Goal: Task Accomplishment & Management: Manage account settings

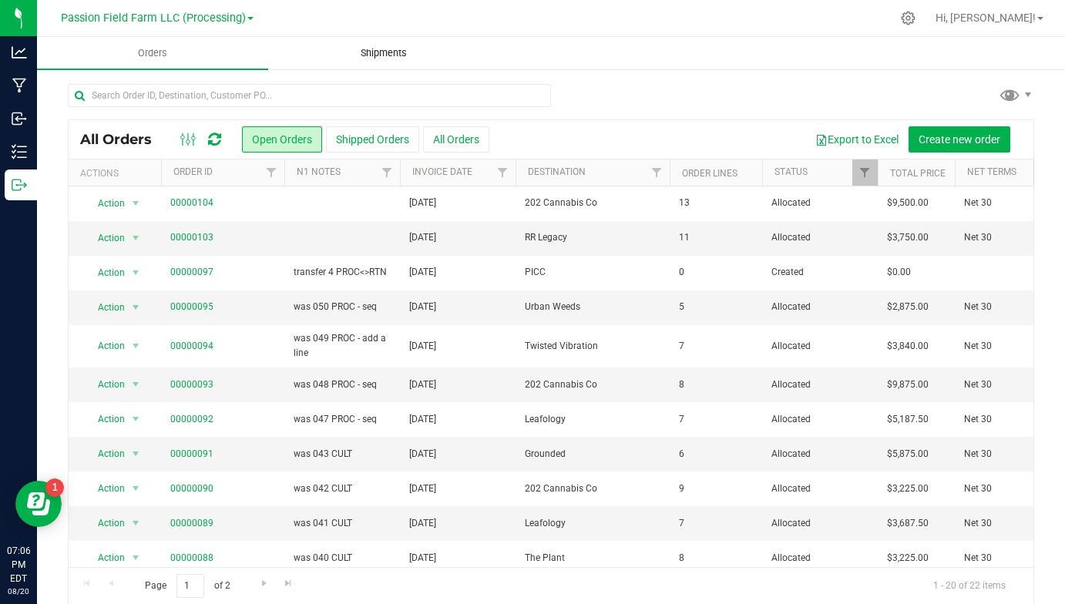
click at [368, 50] on span "Shipments" at bounding box center [384, 53] width 88 height 14
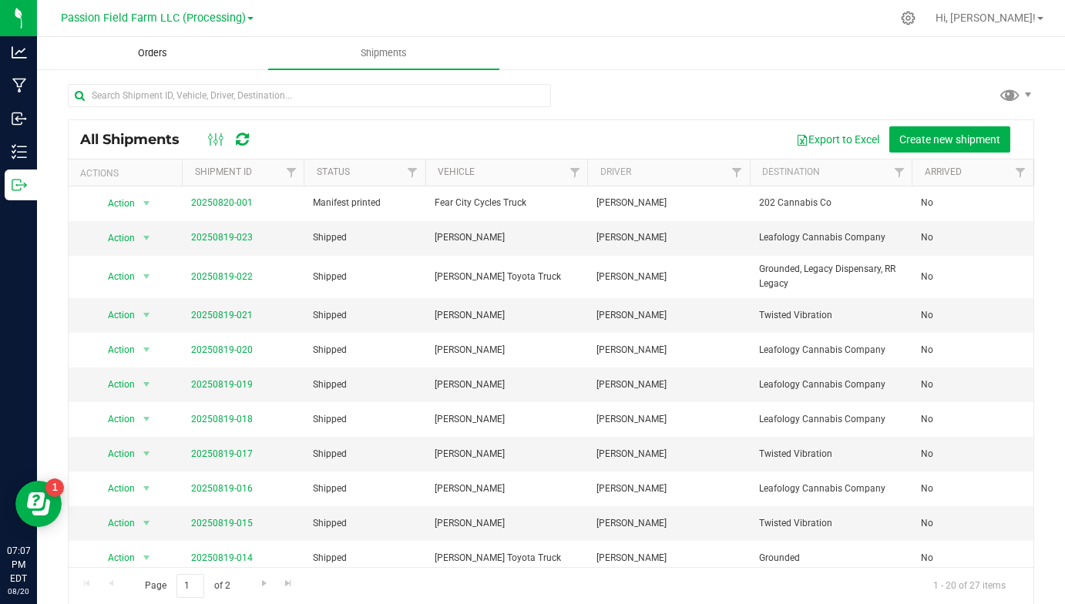
click at [168, 46] on span "Orders" at bounding box center [152, 53] width 71 height 14
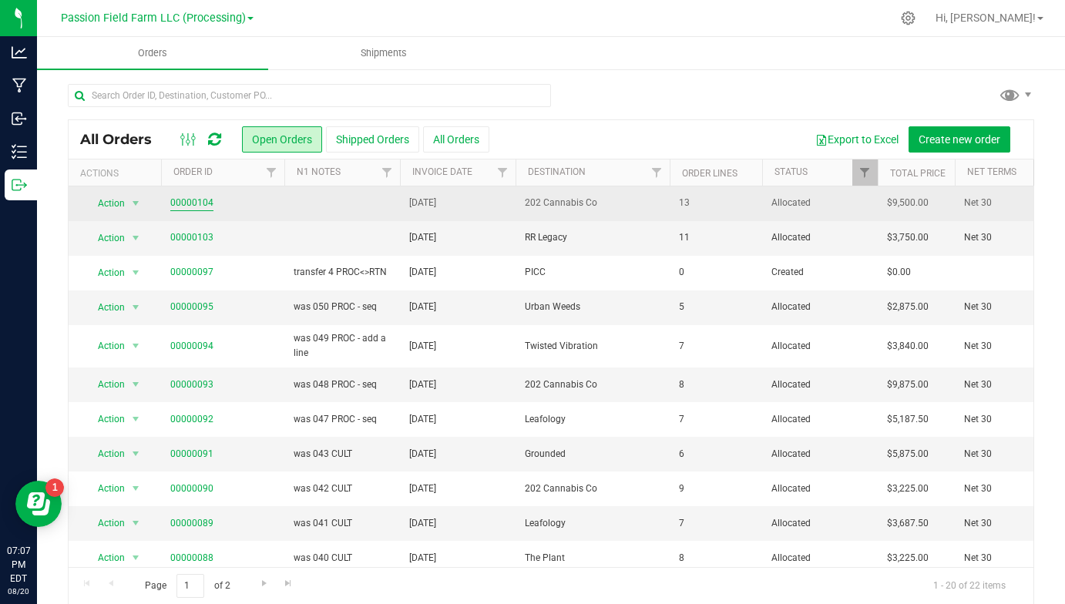
click at [204, 206] on link "00000104" at bounding box center [191, 203] width 43 height 15
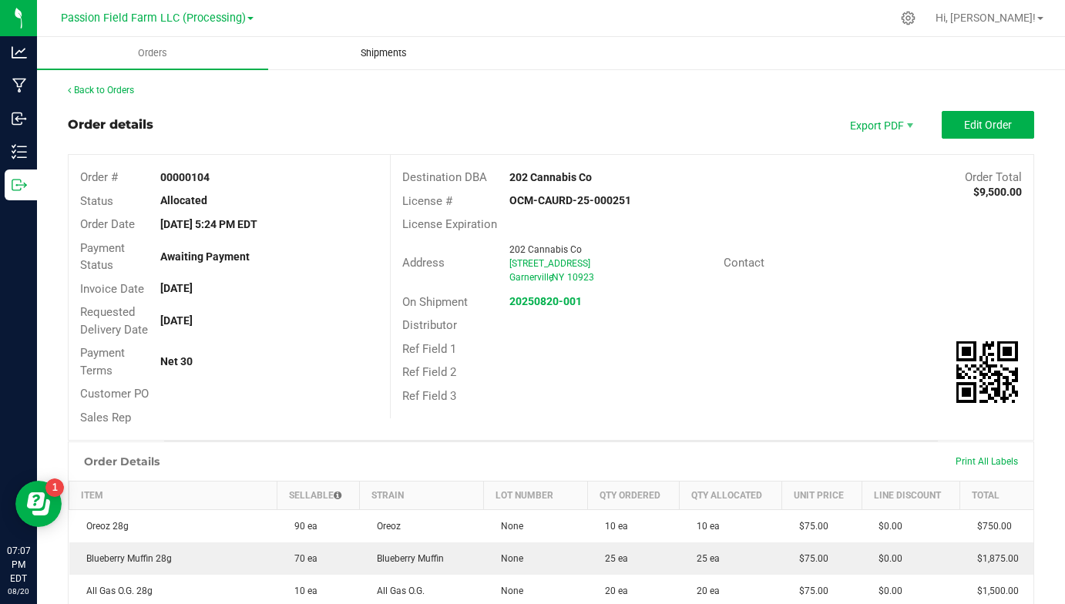
click at [334, 56] on uib-tab-heading "Shipments" at bounding box center [384, 53] width 230 height 31
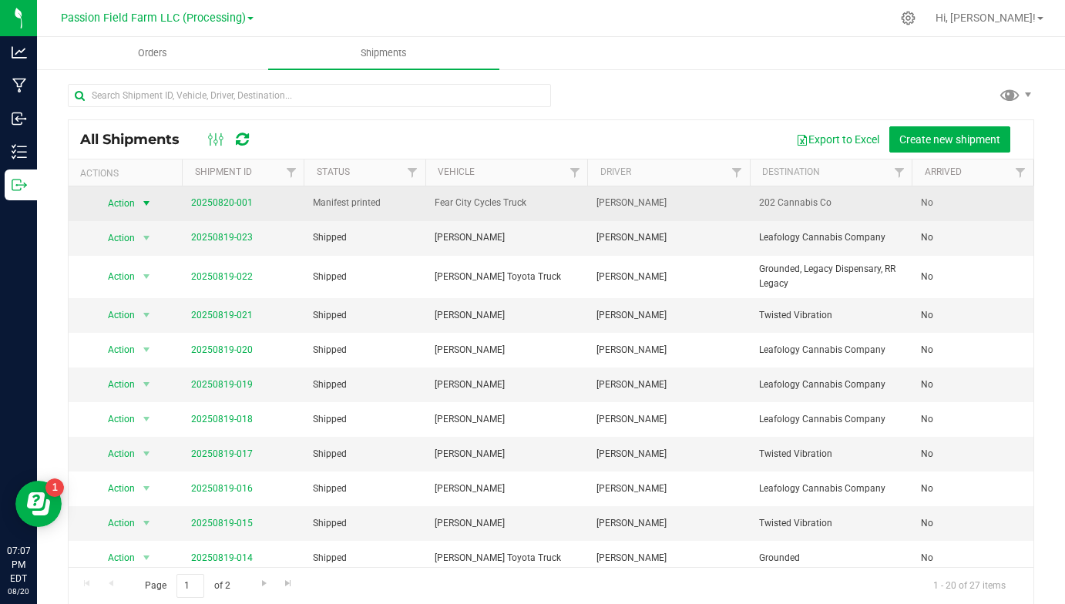
click at [147, 206] on span "select" at bounding box center [146, 203] width 12 height 12
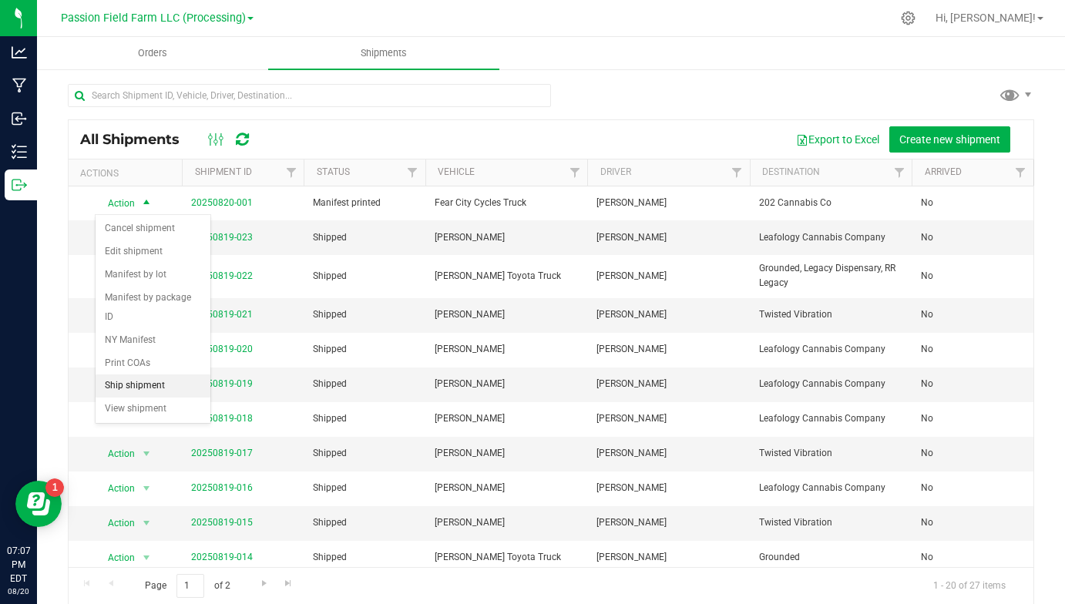
click at [119, 375] on li "Ship shipment" at bounding box center [153, 386] width 115 height 23
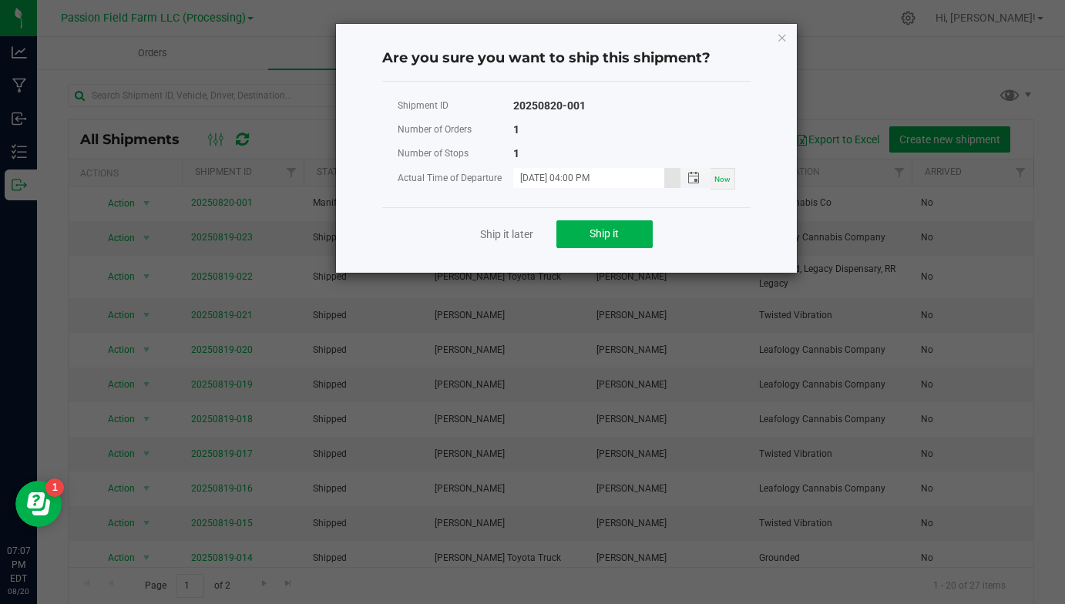
click at [577, 178] on input "[DATE] 04:00 PM" at bounding box center [588, 177] width 151 height 19
type input "[DATE] 05:12 PM"
click at [624, 233] on button "Ship it" at bounding box center [605, 234] width 96 height 28
